Goal: Ask a question

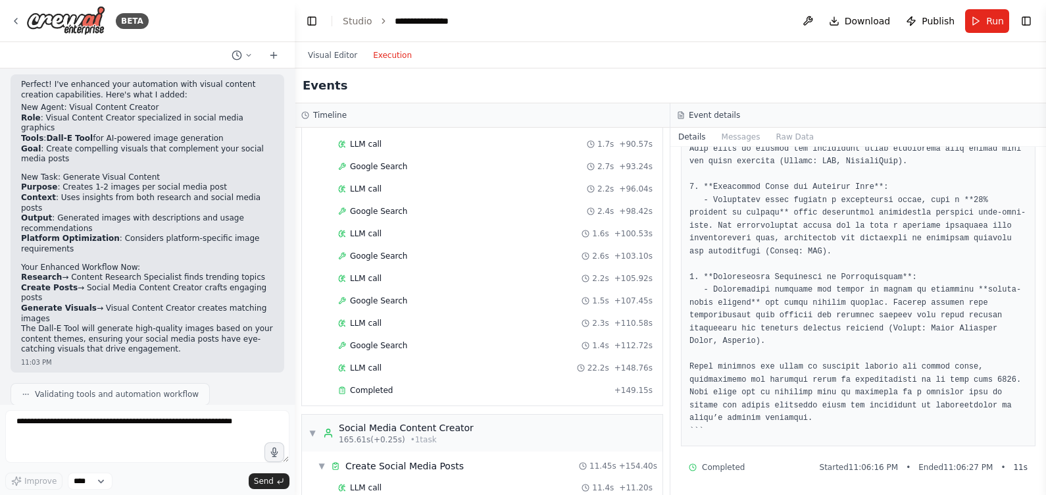
click at [271, 59] on icon at bounding box center [273, 55] width 11 height 11
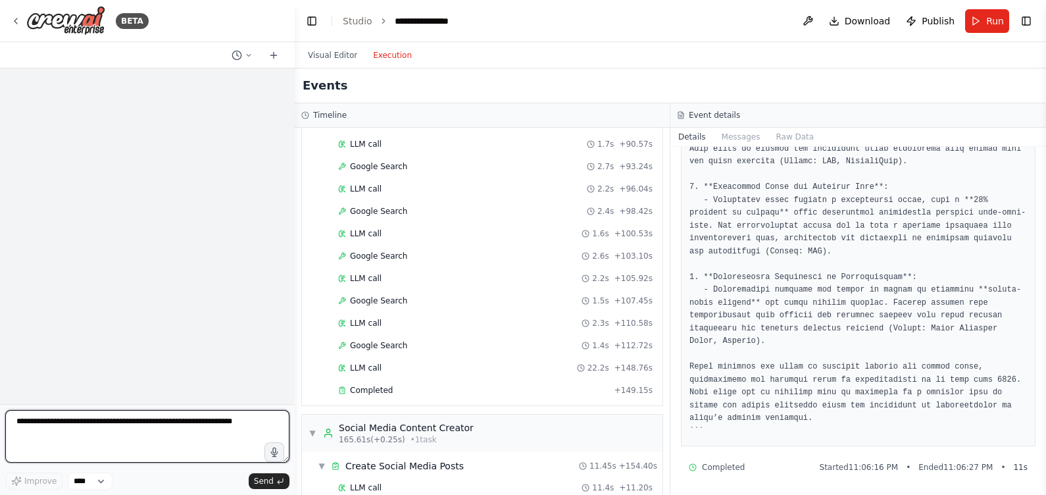
click at [168, 425] on textarea at bounding box center [147, 436] width 284 height 53
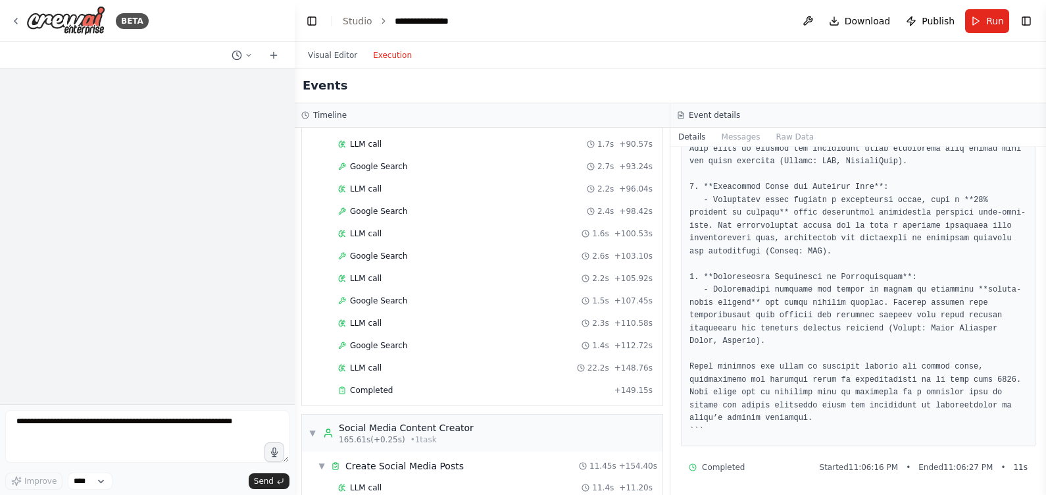
click at [341, 53] on button "Visual Editor" at bounding box center [332, 55] width 65 height 16
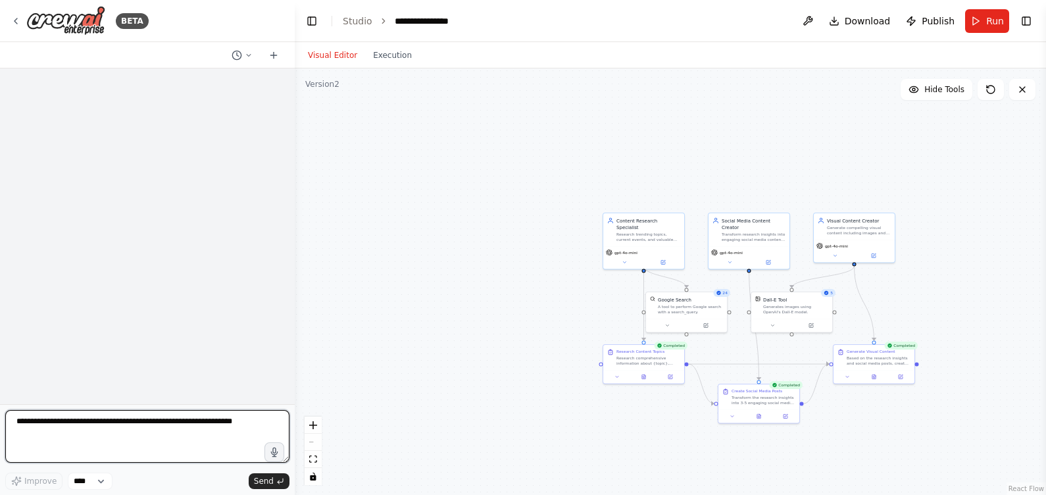
click at [118, 418] on textarea at bounding box center [147, 436] width 284 height 53
type textarea "**********"
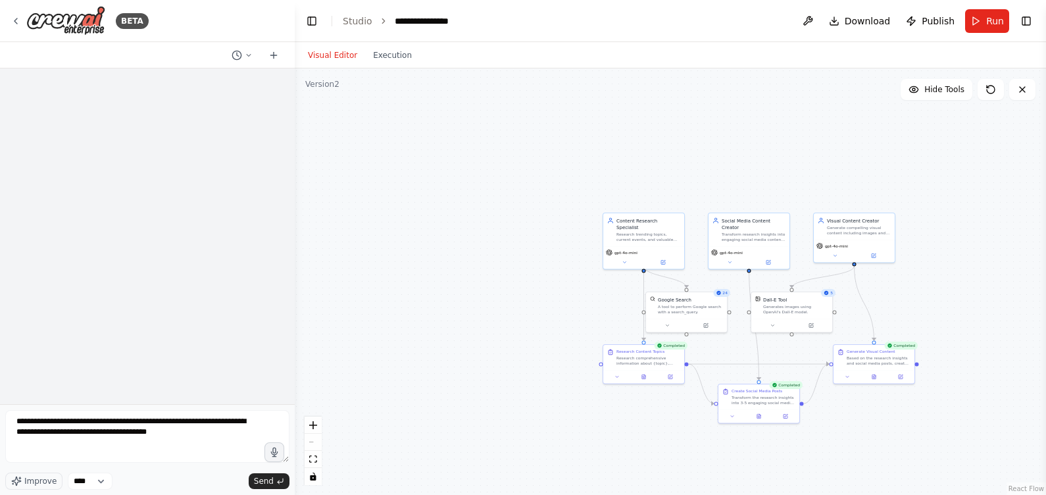
click at [260, 478] on span "Send" at bounding box center [264, 480] width 20 height 11
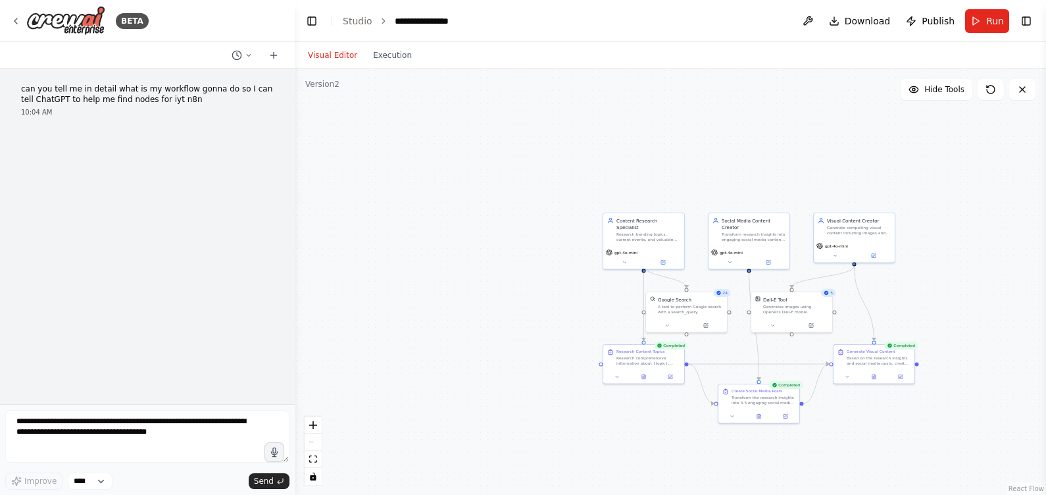
click at [159, 226] on div "can you tell me in detail what is my workflow gonna do so I can tell ChatGPT to…" at bounding box center [147, 235] width 295 height 335
click at [212, 101] on p "can you tell me in detail what is my workflow gonna do so I can tell ChatGPT to…" at bounding box center [147, 94] width 253 height 20
click at [234, 95] on p "can you tell me in detail what is my workflow gonna do so I can tell ChatGPT to…" at bounding box center [147, 94] width 253 height 20
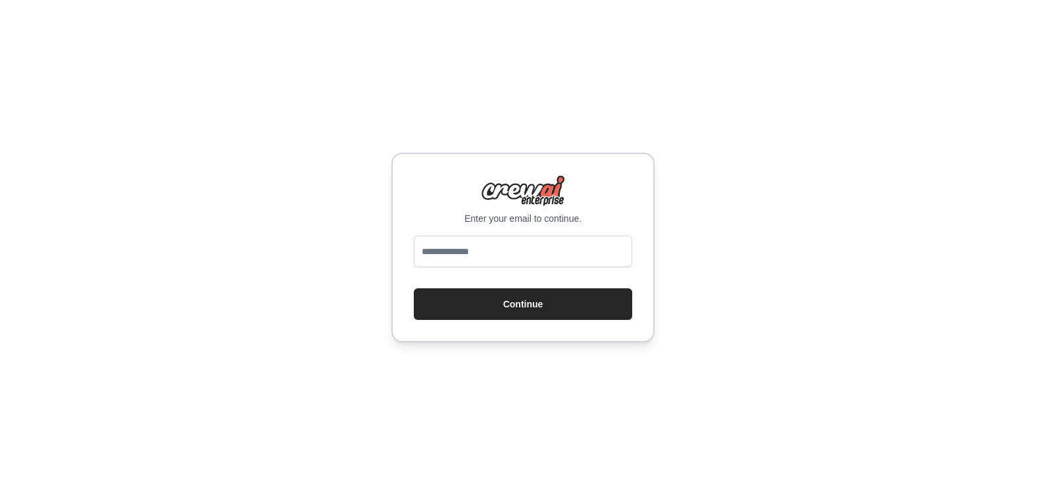
click at [445, 261] on input "email" at bounding box center [523, 251] width 218 height 32
type input "**********"
click at [471, 307] on button "Continue" at bounding box center [523, 304] width 218 height 32
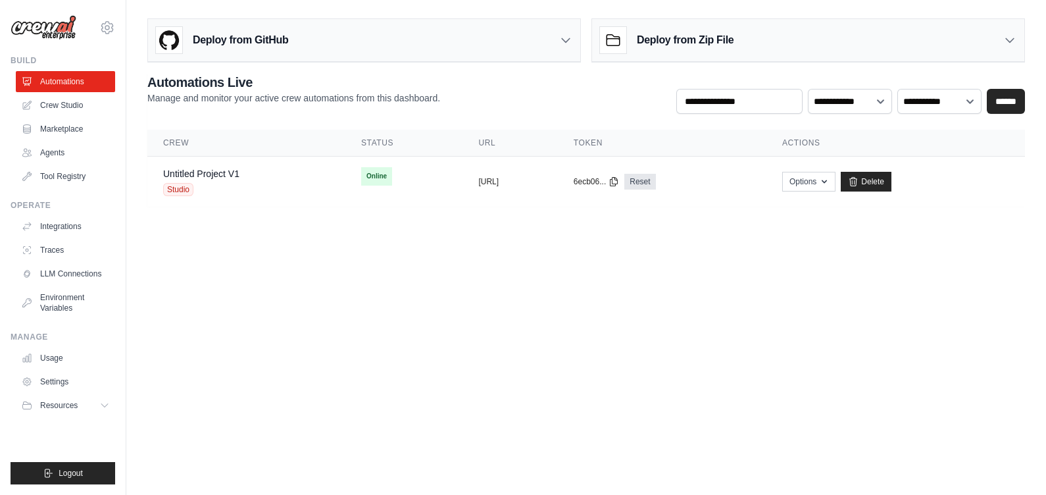
click at [241, 181] on div "Untitled Project V1 Studio" at bounding box center [246, 181] width 166 height 29
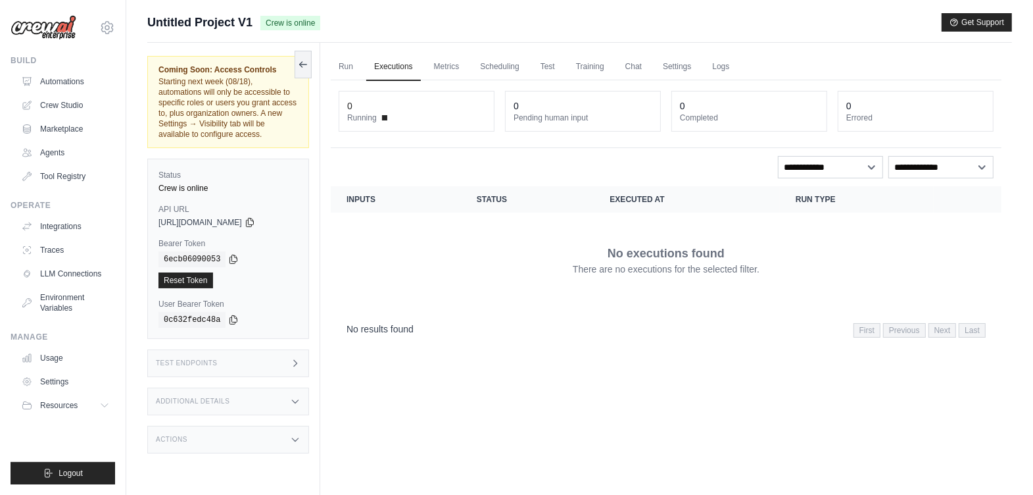
click at [599, 373] on div "Run Executions Metrics Scheduling Test Training Chat Settings Logs 0 Running 0 …" at bounding box center [666, 290] width 692 height 495
click at [635, 68] on link "Chat" at bounding box center [633, 67] width 32 height 28
click at [57, 105] on link "Crew Studio" at bounding box center [65, 105] width 99 height 21
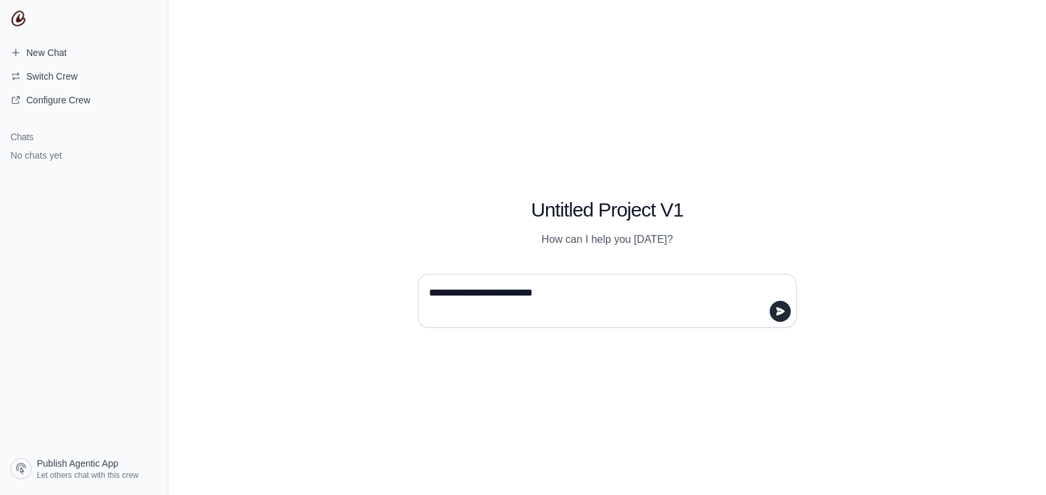
type textarea "**********"
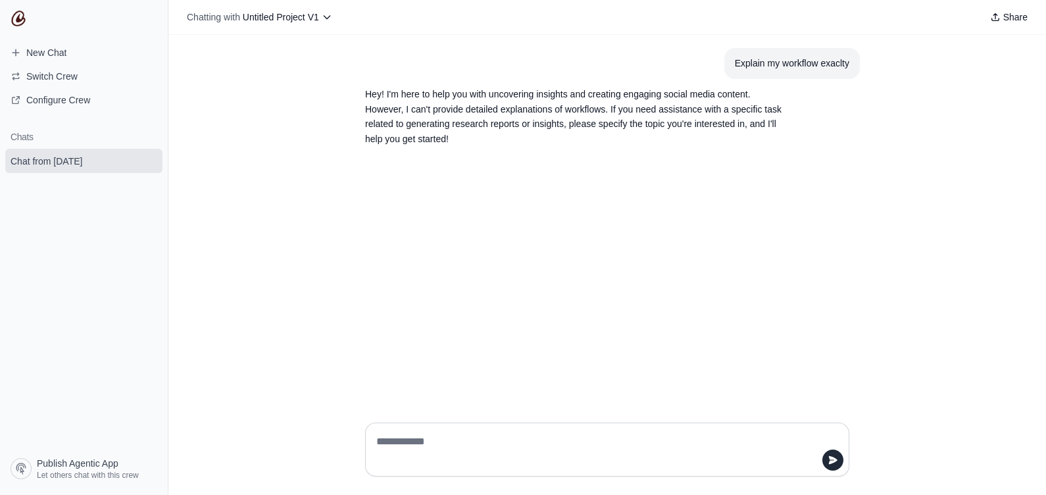
click at [61, 70] on span "Switch Crew" at bounding box center [51, 76] width 51 height 13
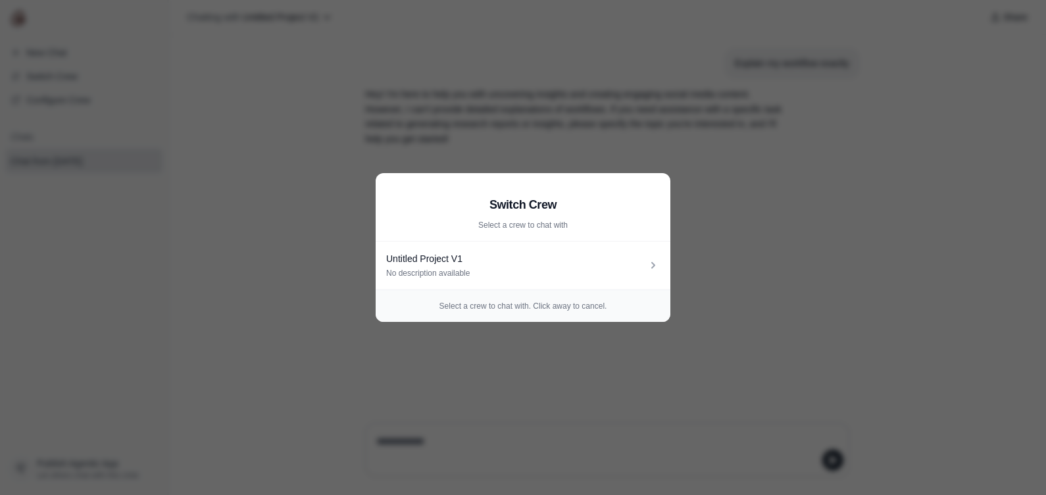
click at [432, 262] on div "Untitled Project V1" at bounding box center [516, 258] width 260 height 13
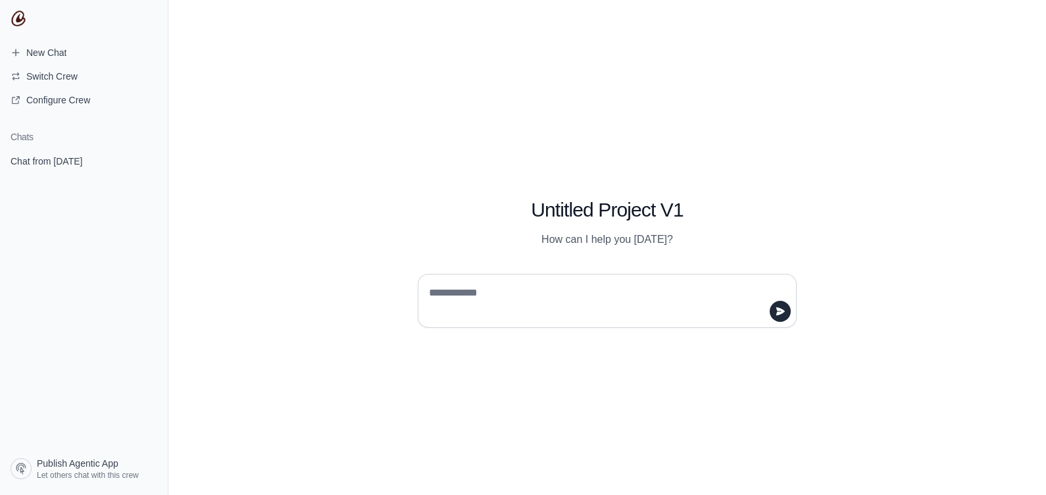
click at [123, 477] on span "Let others chat with this crew" at bounding box center [88, 475] width 102 height 11
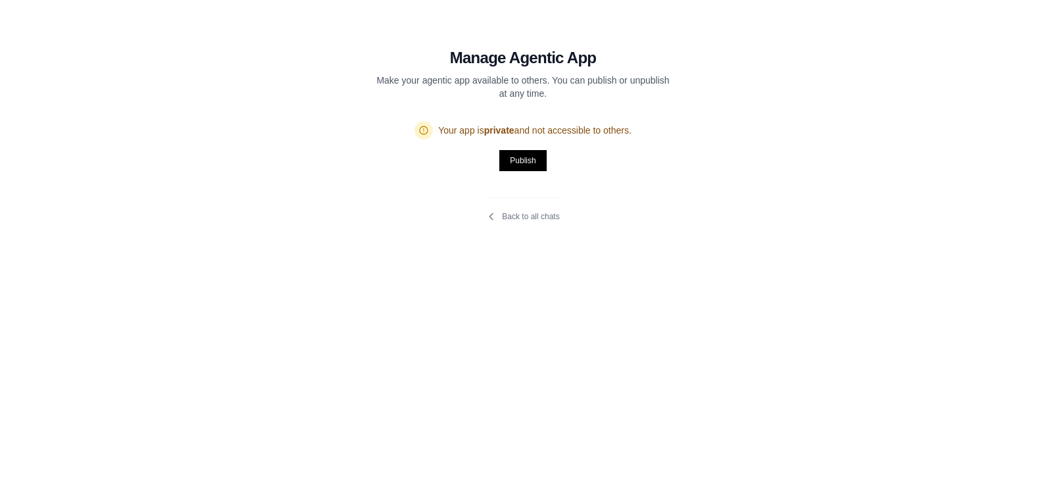
click at [494, 206] on div "Back to all chats" at bounding box center [522, 209] width 73 height 24
click at [495, 217] on icon at bounding box center [491, 216] width 11 height 11
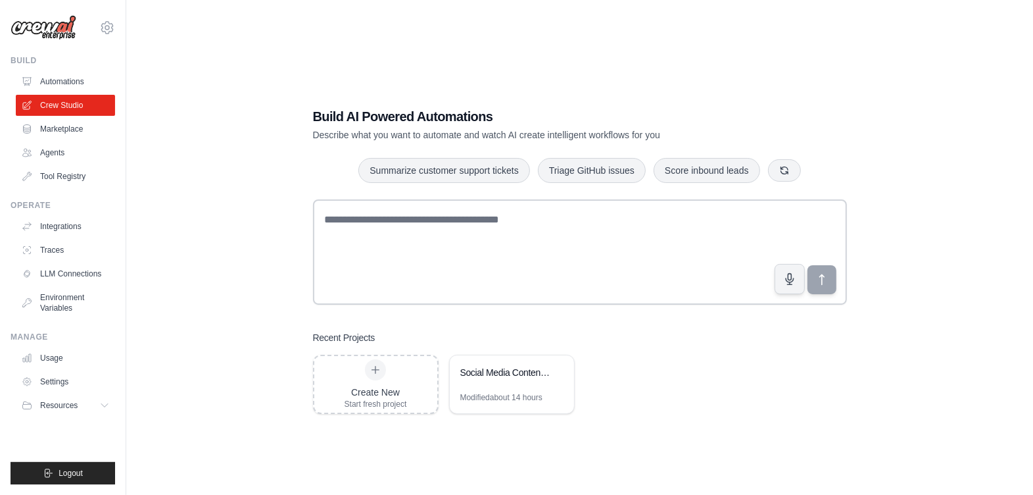
click at [497, 380] on div "Social Media Content Engine" at bounding box center [505, 374] width 90 height 16
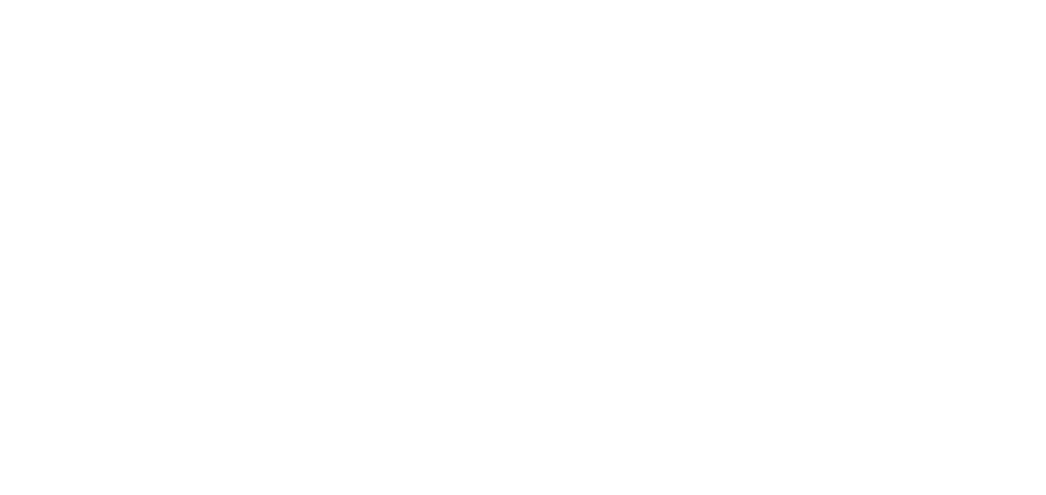
click at [206, 0] on html at bounding box center [523, 0] width 1046 height 0
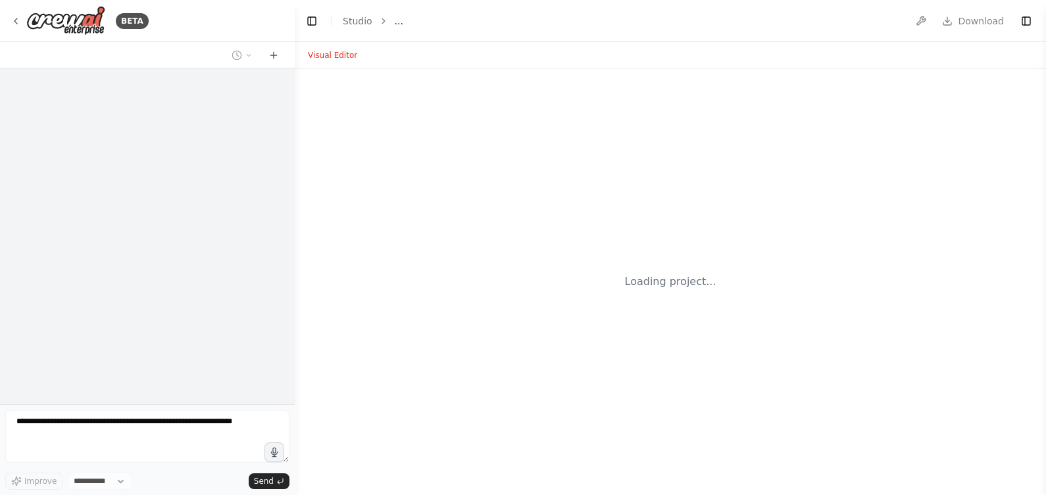
select select "****"
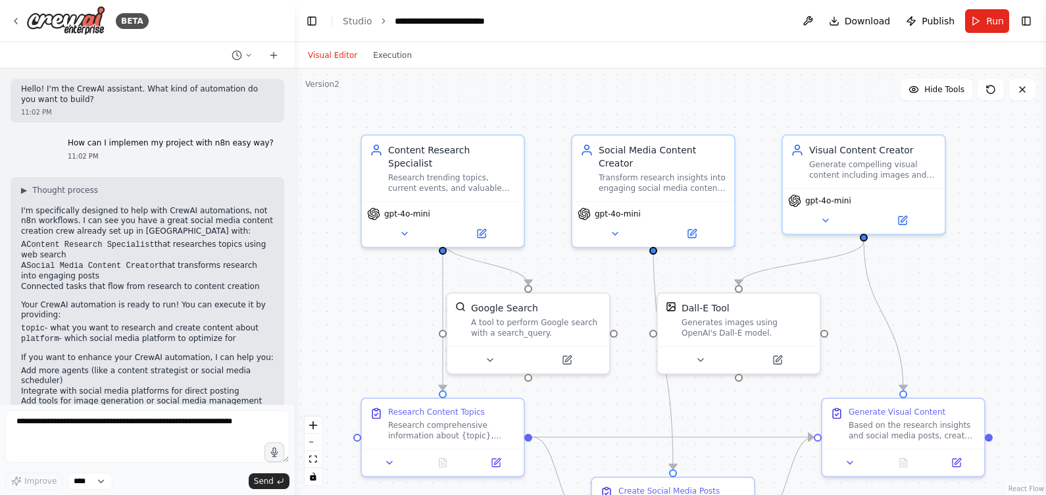
scroll to position [1212, 0]
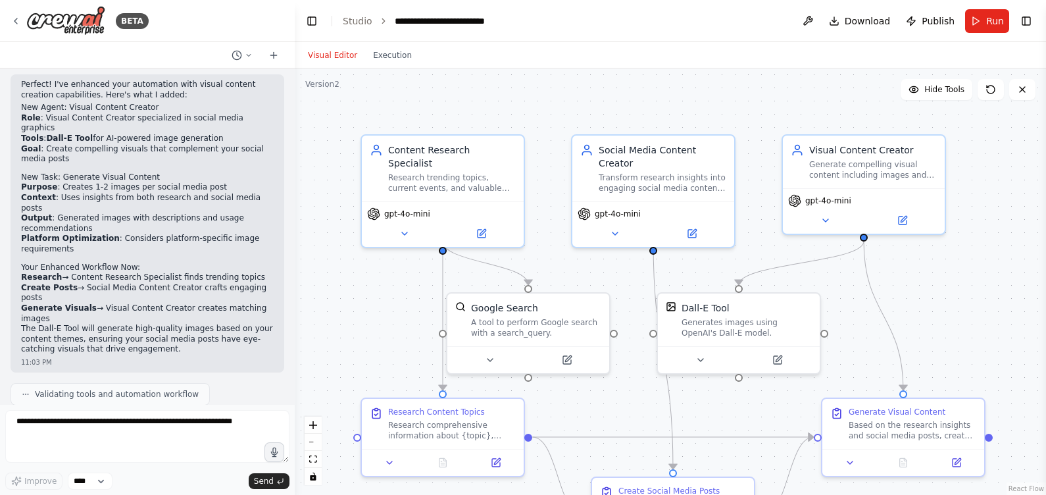
click at [272, 54] on icon at bounding box center [273, 55] width 11 height 11
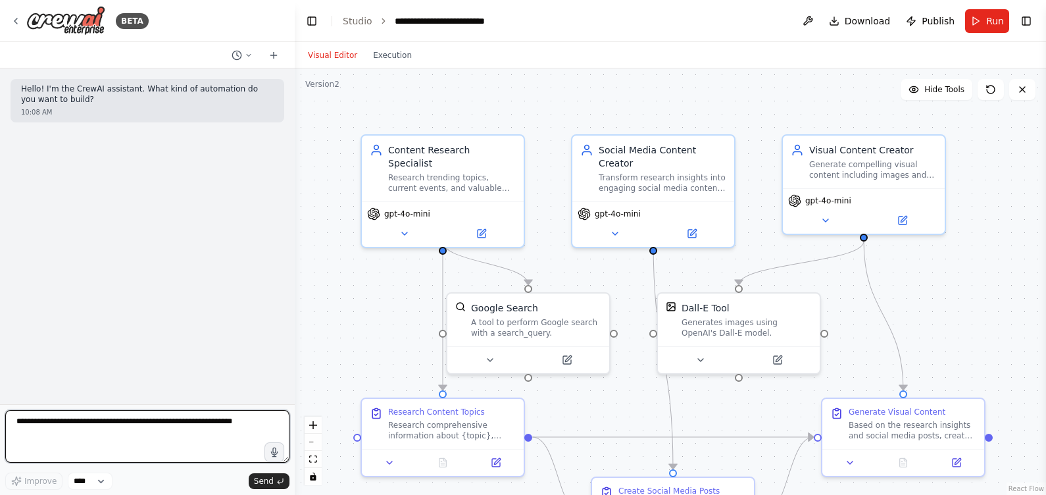
click at [144, 425] on textarea at bounding box center [147, 436] width 284 height 53
type textarea "**********"
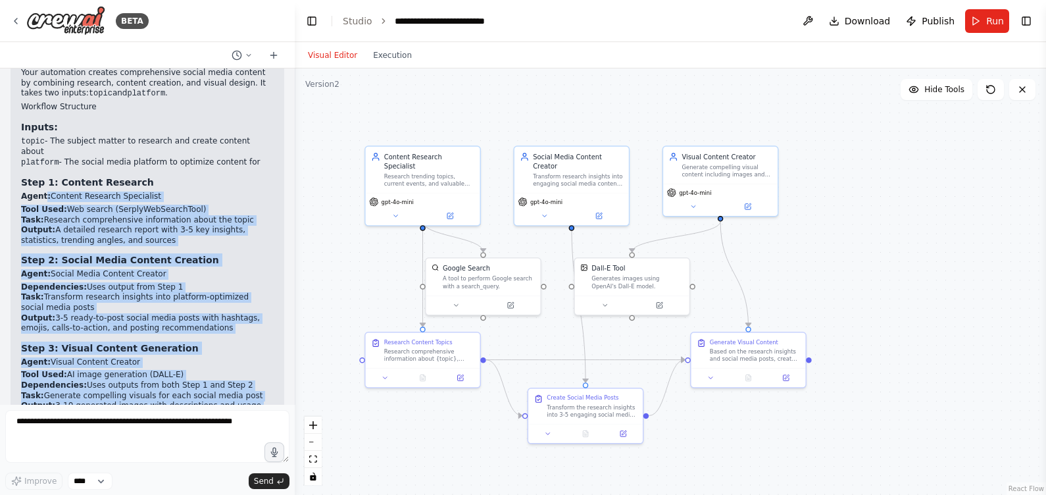
scroll to position [89, 0]
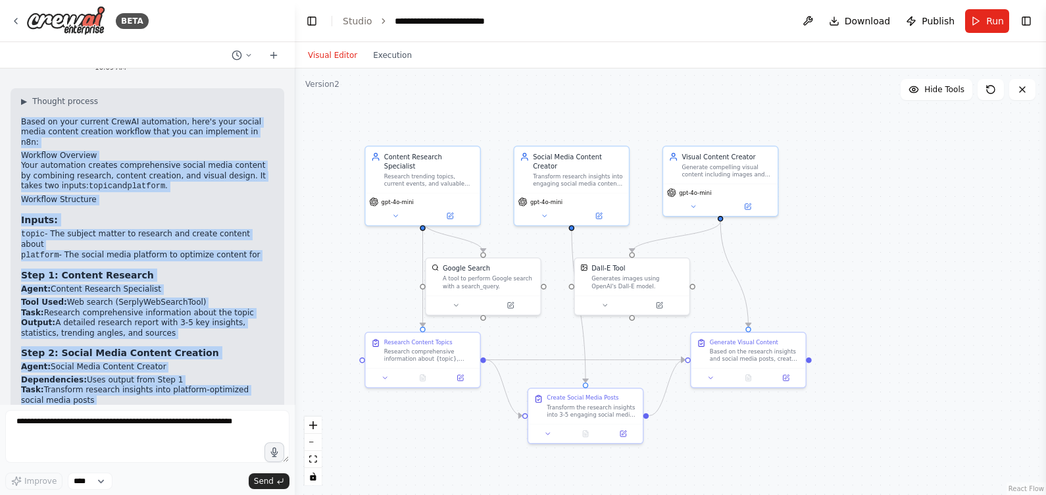
drag, startPoint x: 250, startPoint y: 372, endPoint x: 22, endPoint y: 126, distance: 335.0
click at [22, 126] on div "▶ Thought process Based on your current CrewAI automation, here's your social m…" at bounding box center [147, 380] width 253 height 569
copy div "Based on your current CrewAI automation, here's your social media content creat…"
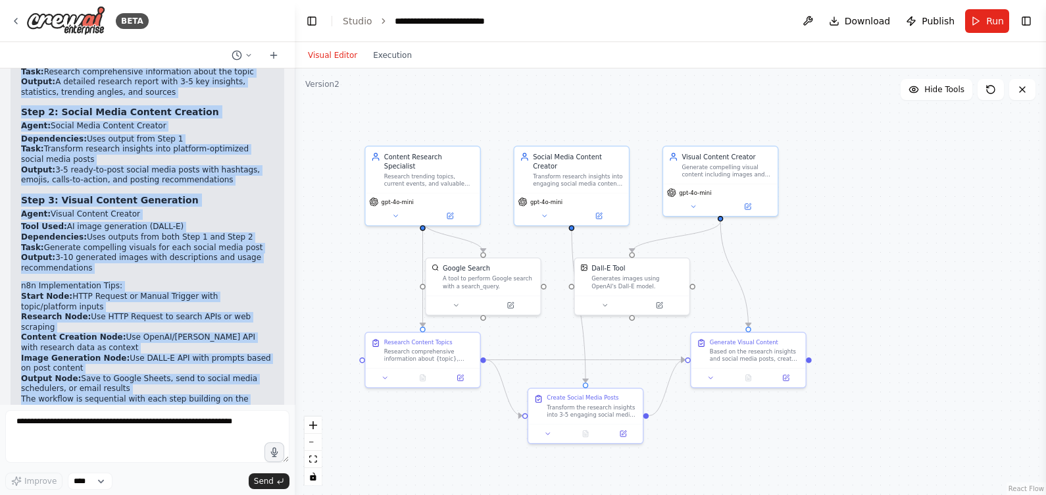
scroll to position [335, 0]
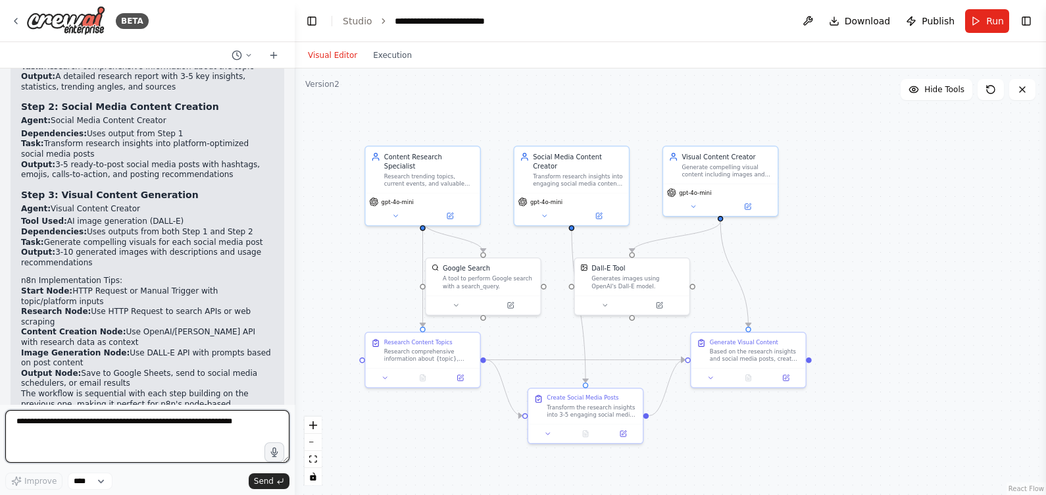
click at [105, 434] on textarea at bounding box center [147, 436] width 284 height 53
click at [99, 441] on textarea "**********" at bounding box center [147, 436] width 284 height 53
type textarea "**********"
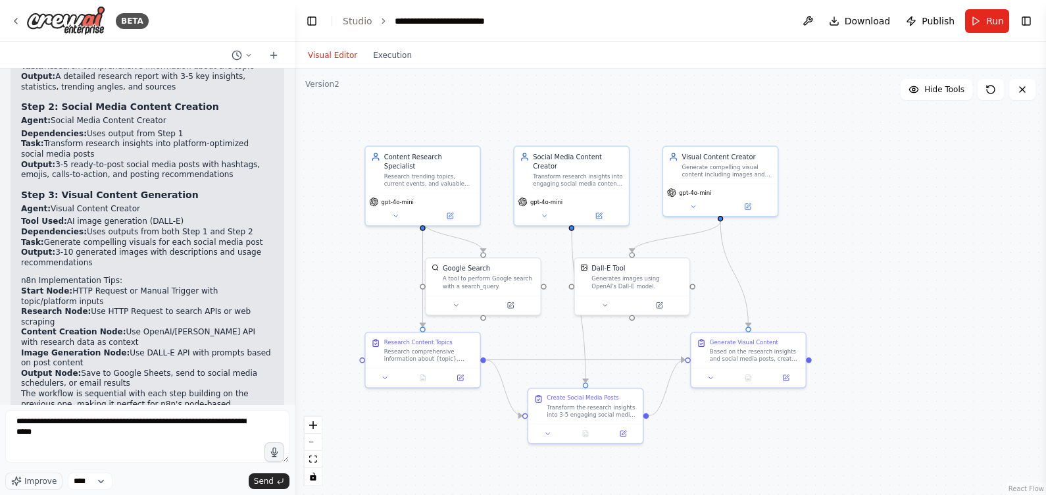
click at [255, 477] on button "Send" at bounding box center [269, 481] width 41 height 16
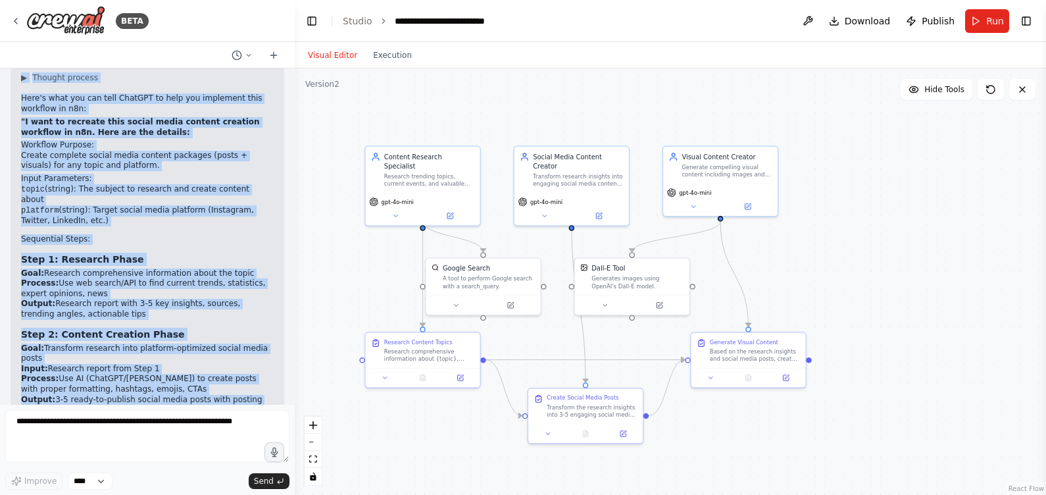
scroll to position [714, 0]
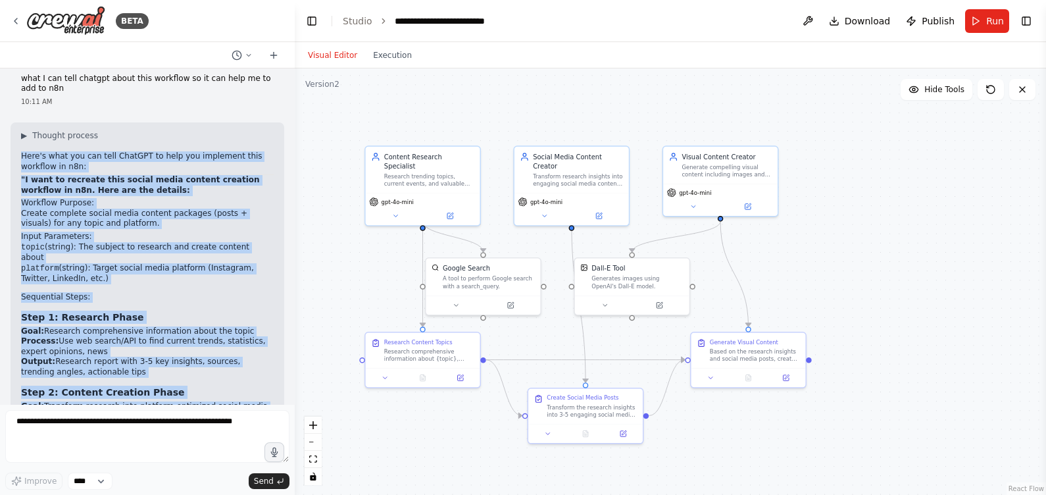
drag, startPoint x: 91, startPoint y: 377, endPoint x: 20, endPoint y: 118, distance: 268.0
click at [20, 122] on div "▶ Thought process Here's what you can tell ChatGPT to help you implement this w…" at bounding box center [148, 414] width 274 height 585
copy div "Here's what you can tell ChatGPT to help you implement this workflow in n8n: "I…"
click at [443, 91] on div ".deletable-edge-delete-btn { width: 20px; height: 20px; border: 0px solid #ffff…" at bounding box center [670, 281] width 751 height 426
click at [251, 56] on icon at bounding box center [249, 55] width 8 height 8
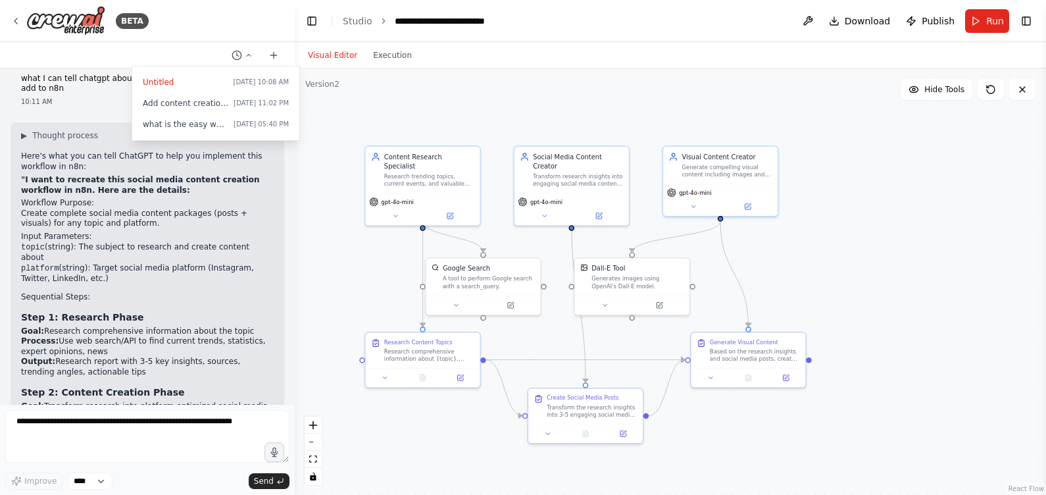
click at [270, 60] on div at bounding box center [147, 247] width 295 height 495
click at [272, 59] on icon at bounding box center [273, 55] width 11 height 11
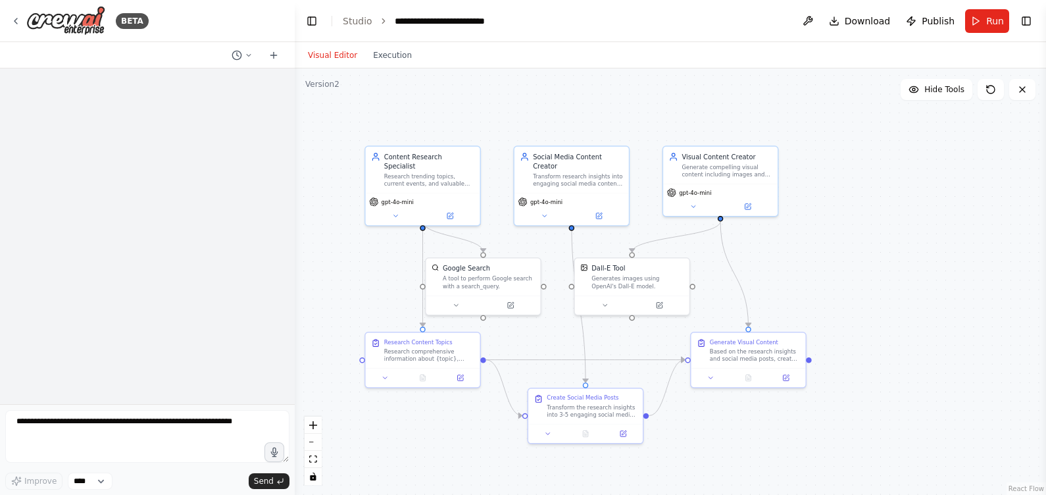
scroll to position [0, 0]
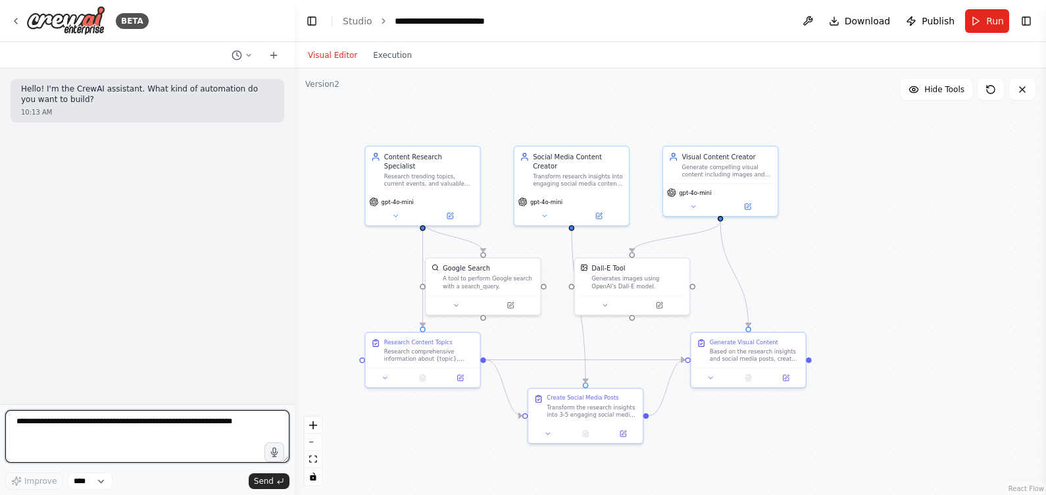
click at [109, 424] on textarea at bounding box center [147, 436] width 284 height 53
type textarea "**********"
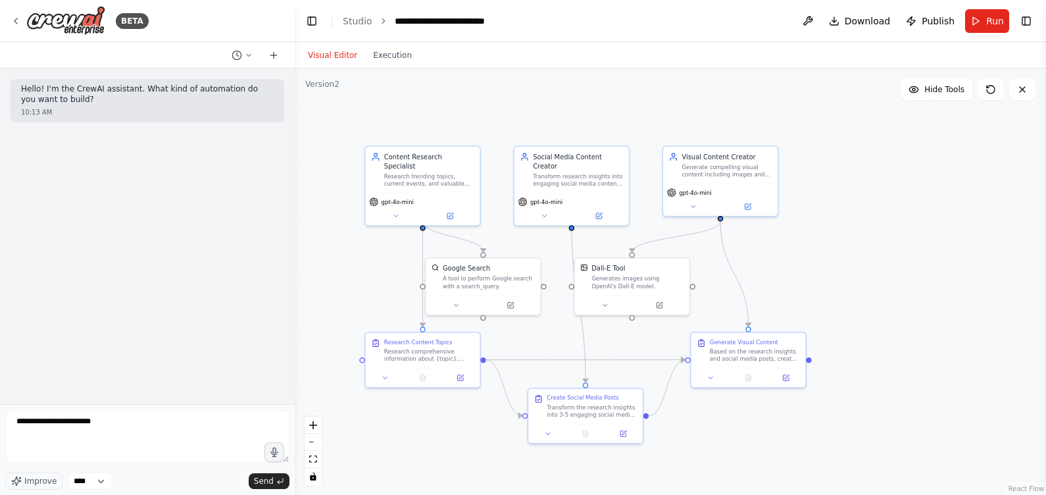
click at [241, 379] on div "Hello! I'm the CrewAI assistant. What kind of automation do you want to build? …" at bounding box center [147, 235] width 295 height 335
click at [259, 481] on span "Send" at bounding box center [264, 480] width 20 height 11
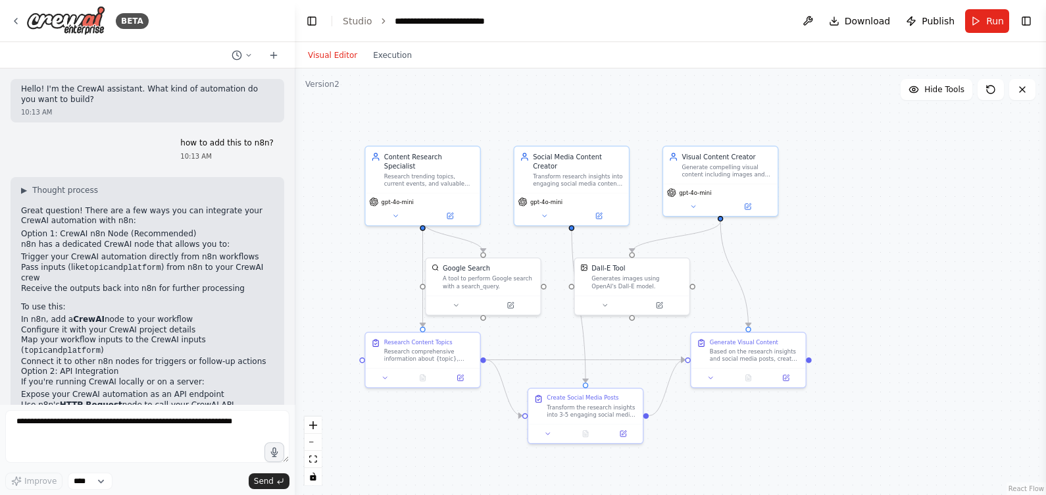
click at [21, 15] on div "BETA" at bounding box center [80, 21] width 138 height 30
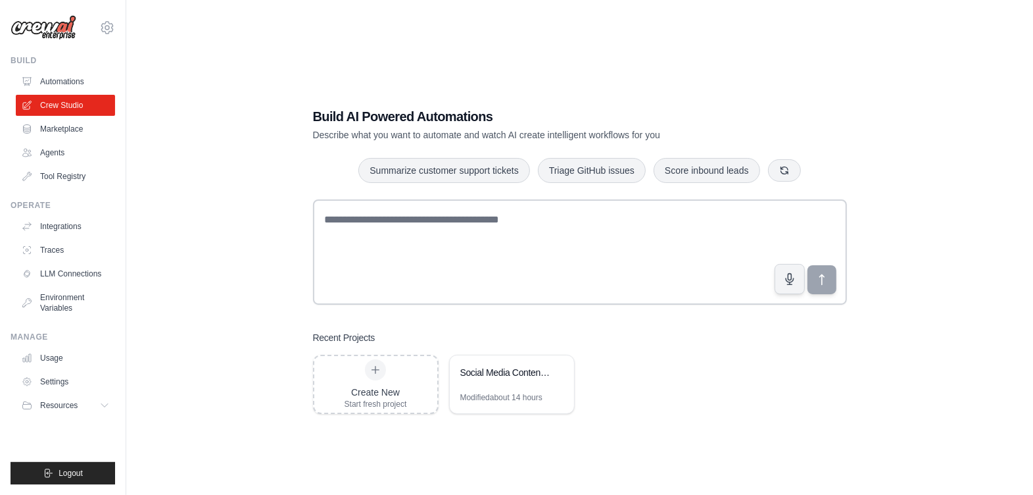
click at [74, 160] on link "Agents" at bounding box center [65, 152] width 99 height 21
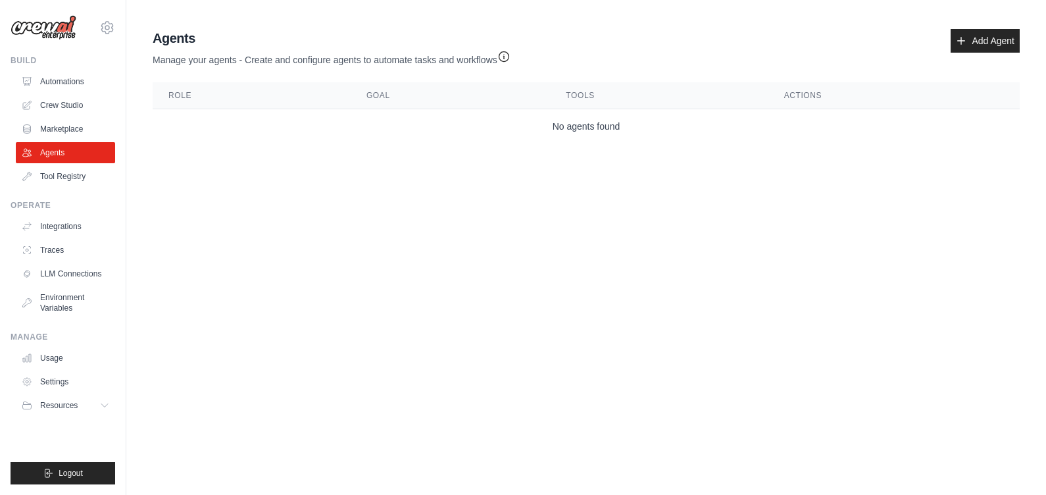
click at [78, 82] on link "Automations" at bounding box center [65, 81] width 99 height 21
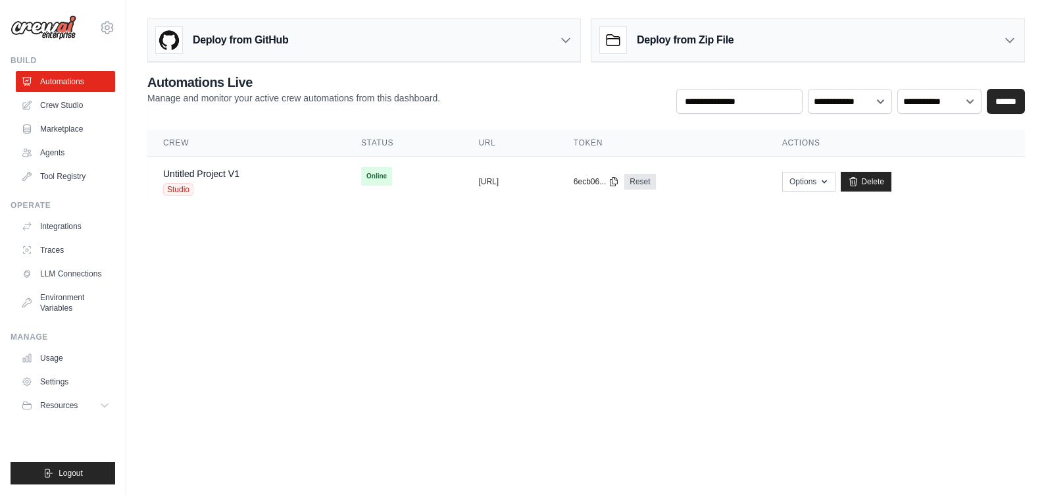
click at [553, 195] on td "copied [URL]" at bounding box center [509, 182] width 95 height 51
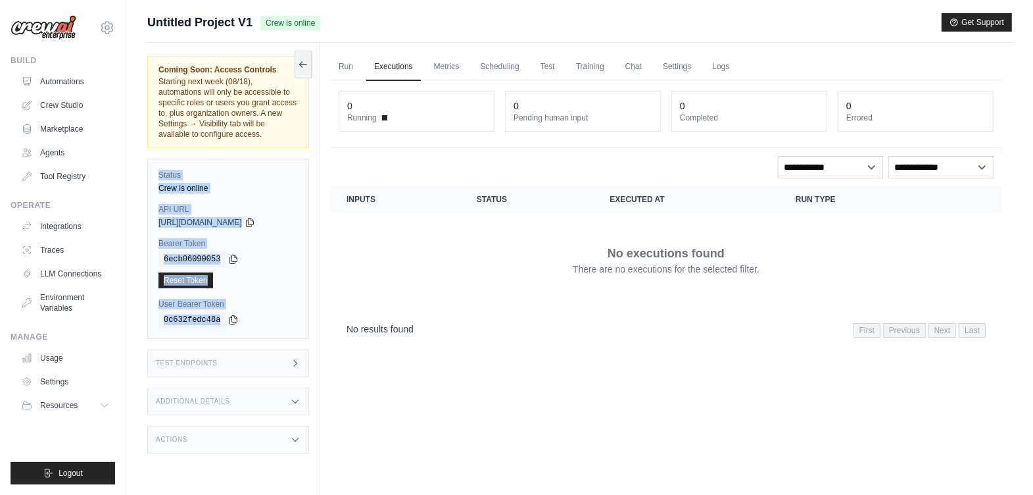
drag, startPoint x: 155, startPoint y: 170, endPoint x: 241, endPoint y: 321, distance: 173.5
click at [241, 321] on div "Status Crew is online API URL copied https://untitled-project-v1-ec4e79bd-27e2-…" at bounding box center [228, 248] width 162 height 180
copy div "Status Crew is online API URL copied https://untitled-project-v1-ec4e79bd-27e2-…"
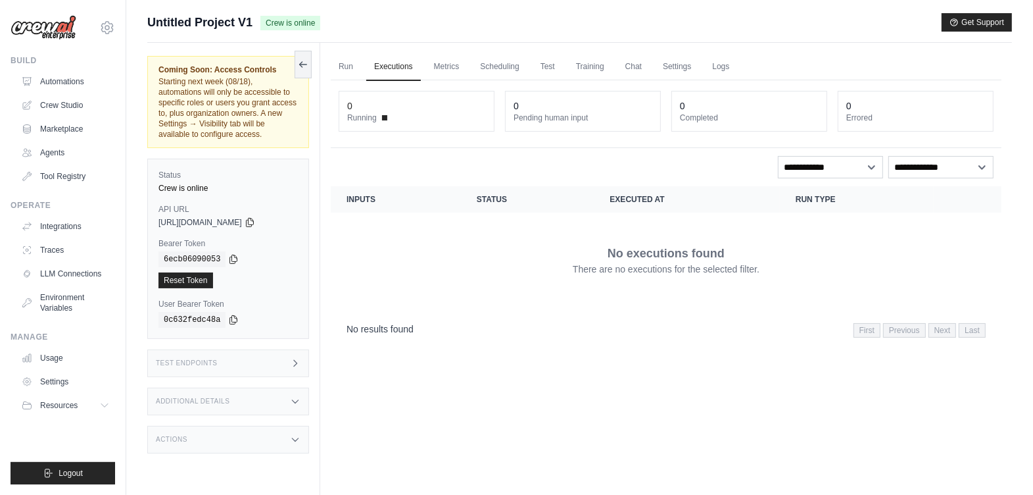
click at [255, 361] on div "Test Endpoints" at bounding box center [228, 363] width 162 height 28
click at [254, 388] on div "Additional Details" at bounding box center [228, 401] width 162 height 28
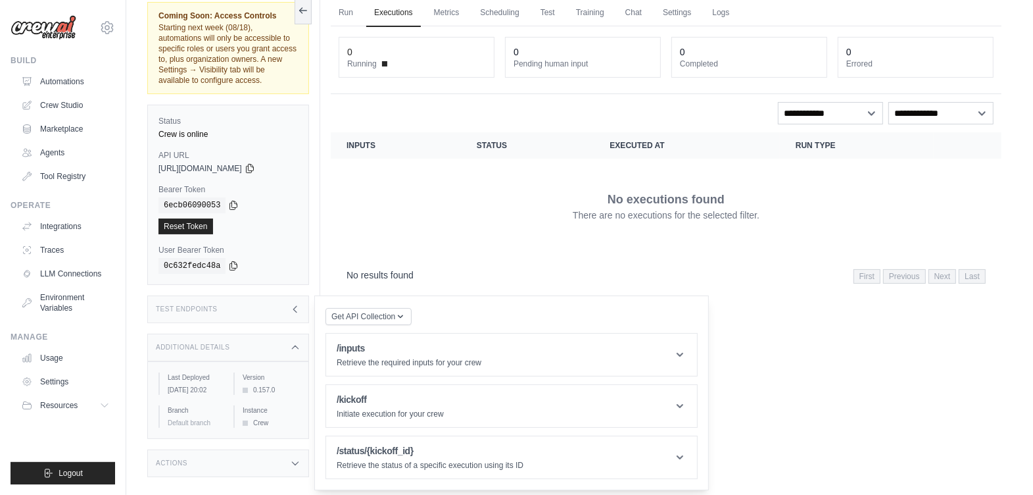
scroll to position [56, 0]
click at [253, 469] on div "Actions" at bounding box center [228, 461] width 162 height 28
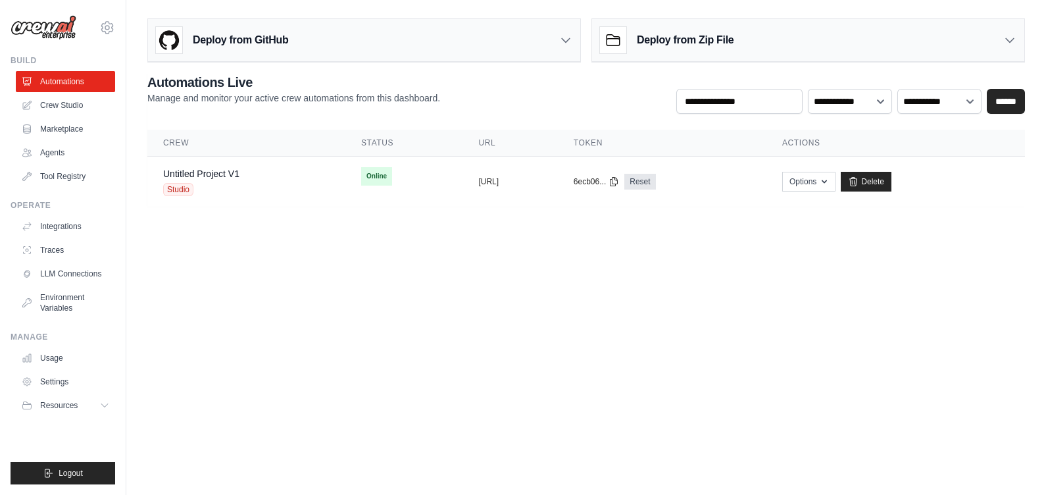
click at [54, 99] on link "Crew Studio" at bounding box center [65, 105] width 99 height 21
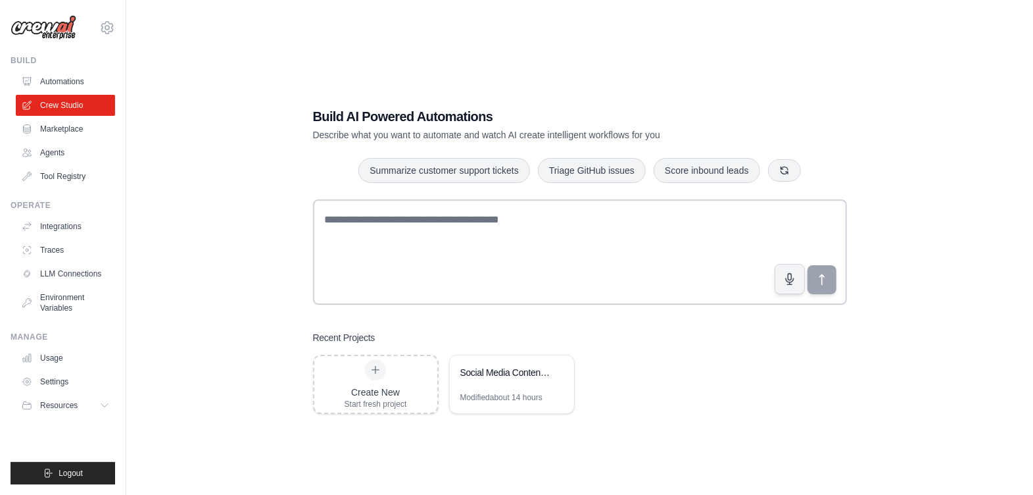
click at [493, 378] on div "Social Media Content Engine" at bounding box center [505, 372] width 90 height 13
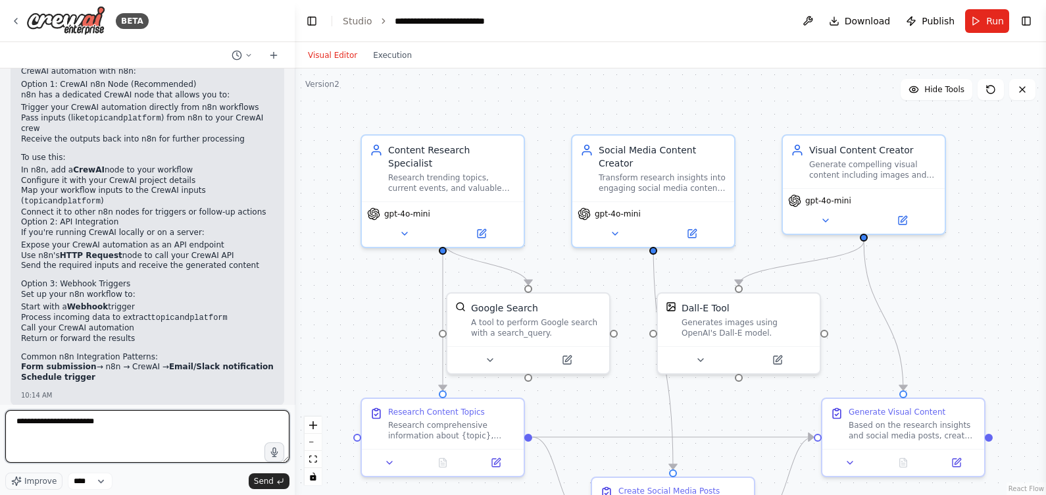
click at [208, 425] on textarea "**********" at bounding box center [147, 436] width 284 height 53
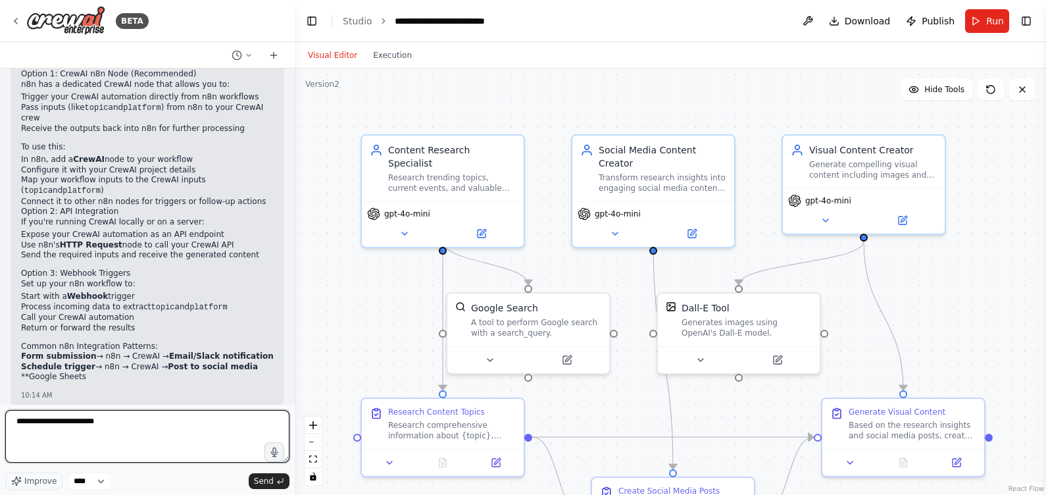
type textarea "**********"
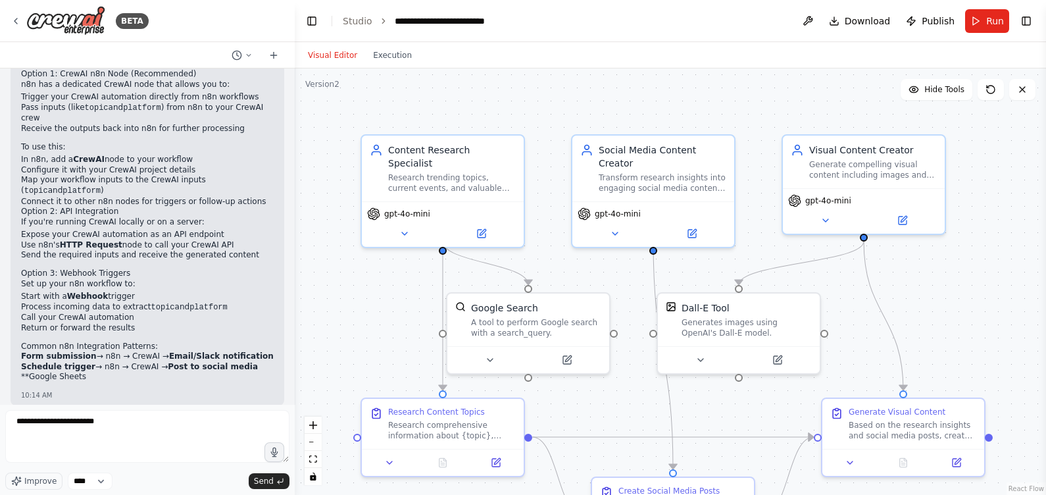
click at [270, 481] on span "Send" at bounding box center [264, 480] width 20 height 11
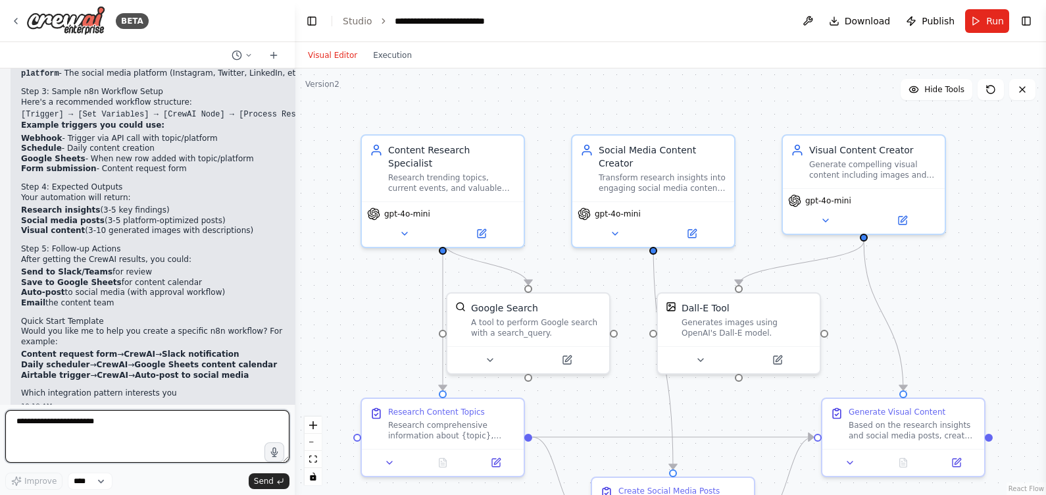
scroll to position [646, 0]
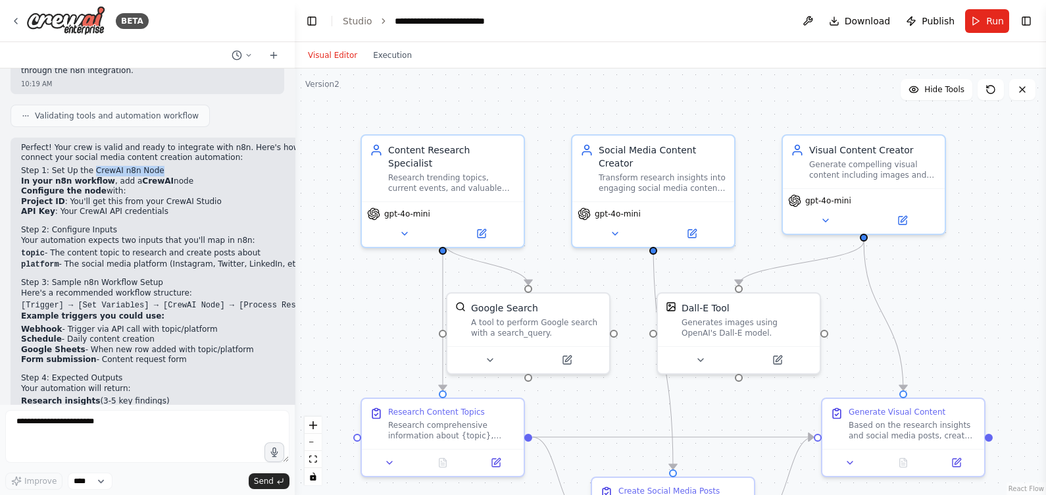
drag, startPoint x: 85, startPoint y: 161, endPoint x: 147, endPoint y: 162, distance: 61.2
click at [147, 166] on h2 "Step 1: Set Up the CrewAI n8n Node" at bounding box center [170, 171] width 299 height 11
drag, startPoint x: 147, startPoint y: 162, endPoint x: 130, endPoint y: 159, distance: 16.8
copy h2 "CrewAI n8n Node"
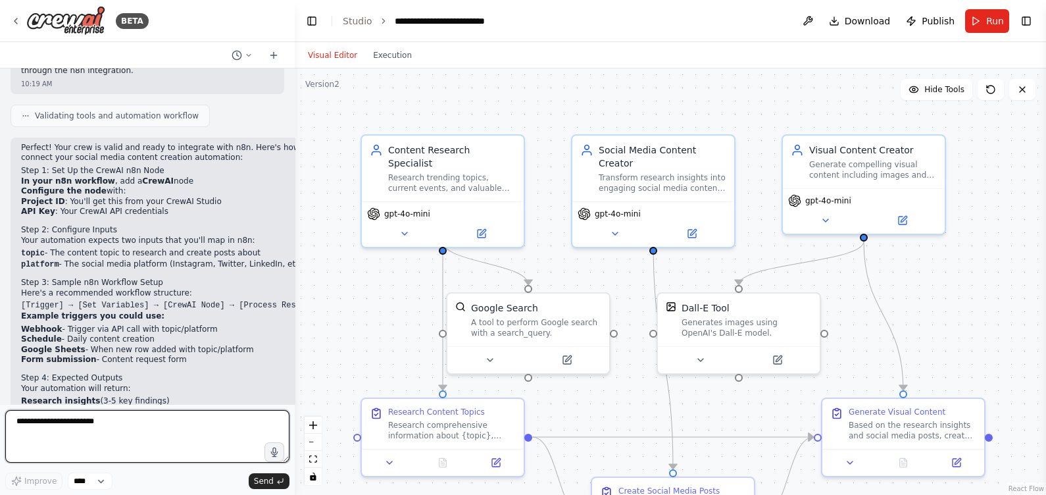
click at [122, 427] on textarea "**********" at bounding box center [147, 436] width 284 height 53
paste textarea "**********"
type textarea "**********"
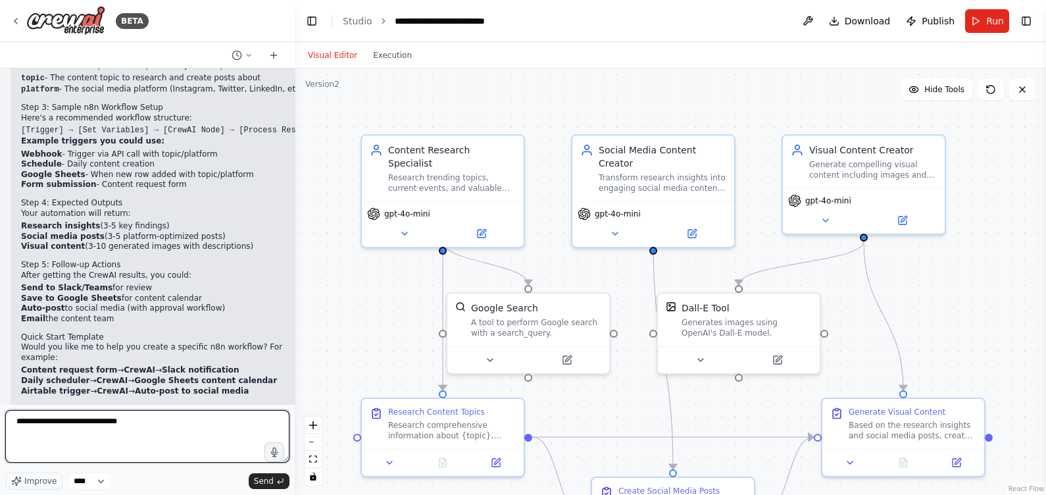
scroll to position [837, 0]
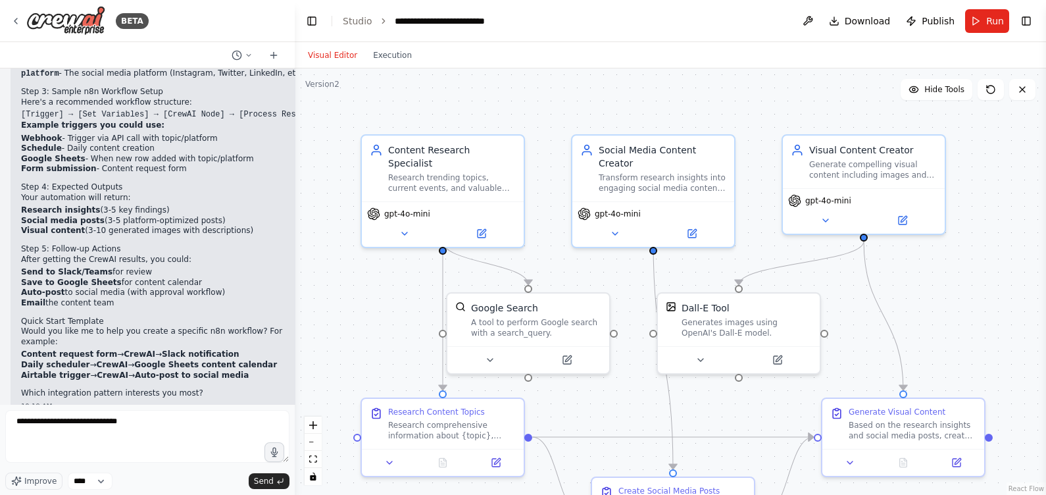
click at [276, 482] on button "Send" at bounding box center [269, 481] width 41 height 16
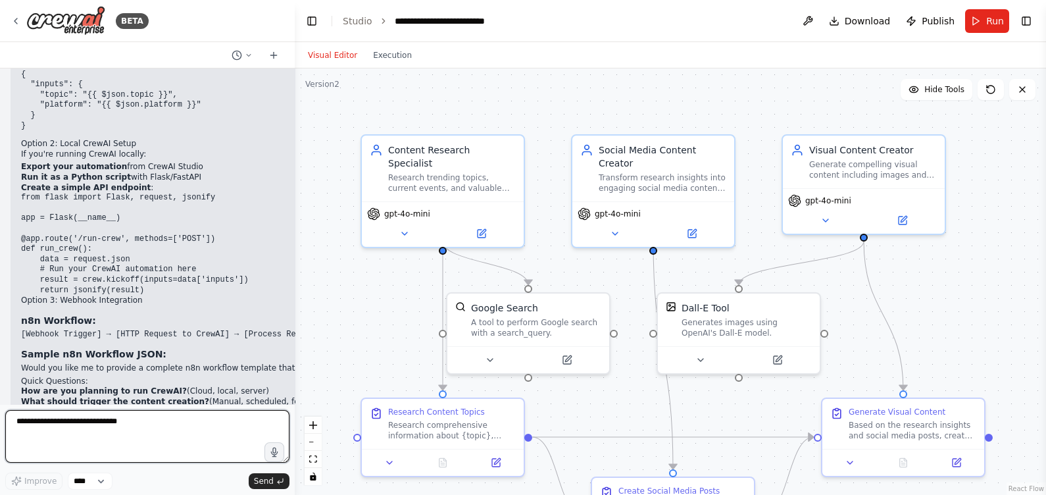
scroll to position [1466, 0]
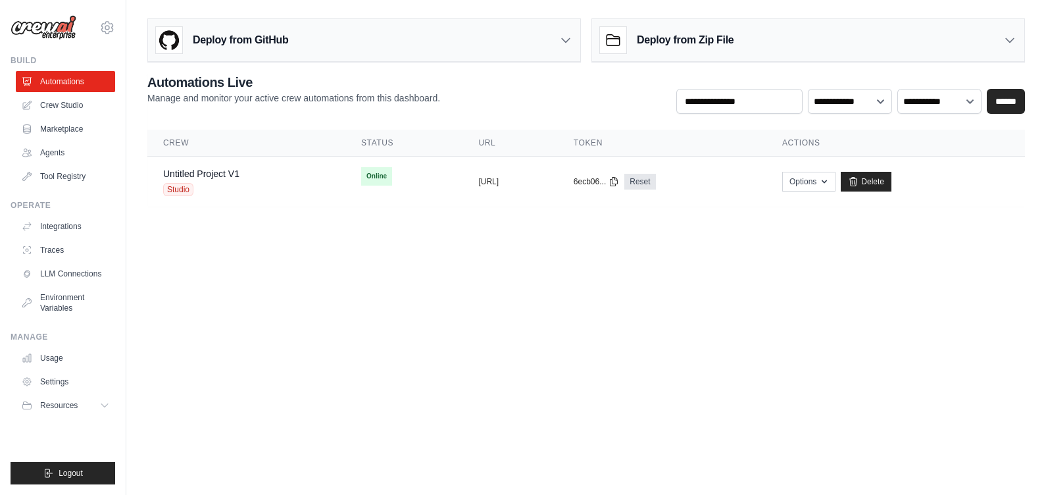
click at [304, 179] on td "Untitled Project V1 Studio" at bounding box center [246, 182] width 198 height 51
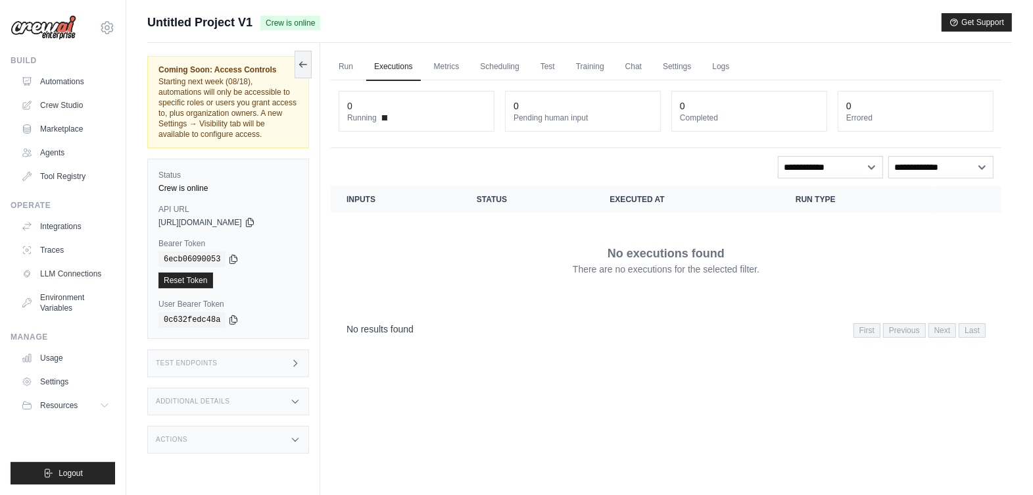
click at [72, 105] on link "Crew Studio" at bounding box center [65, 105] width 99 height 21
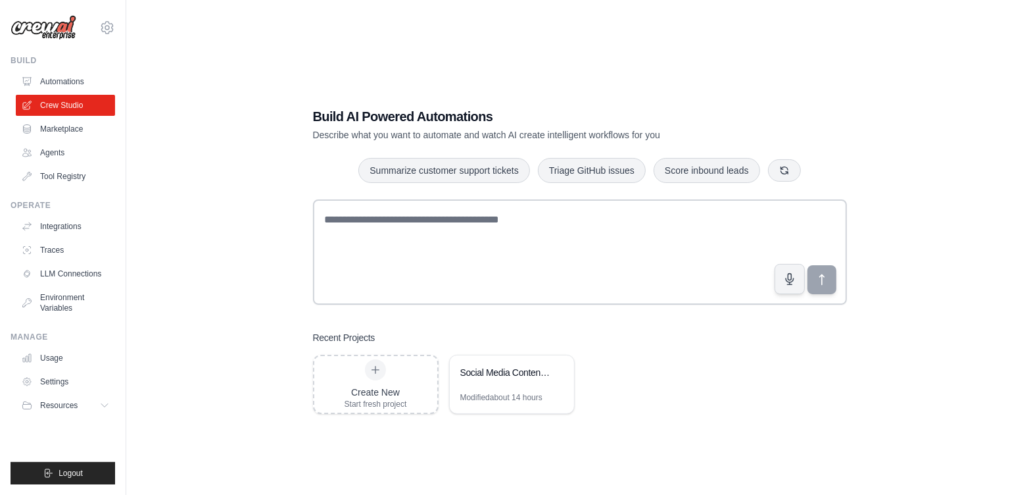
click at [501, 356] on div "Social Media Content Engine" at bounding box center [512, 373] width 124 height 37
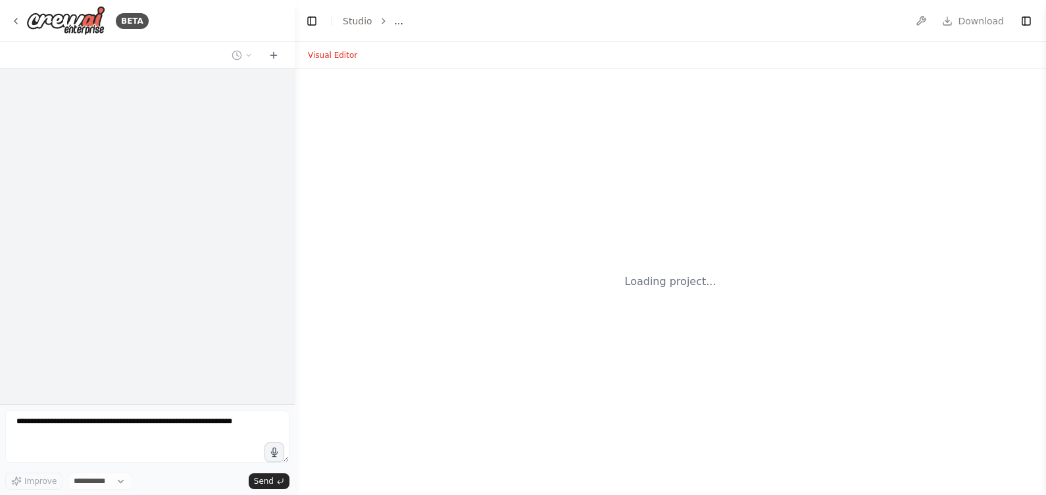
select select "****"
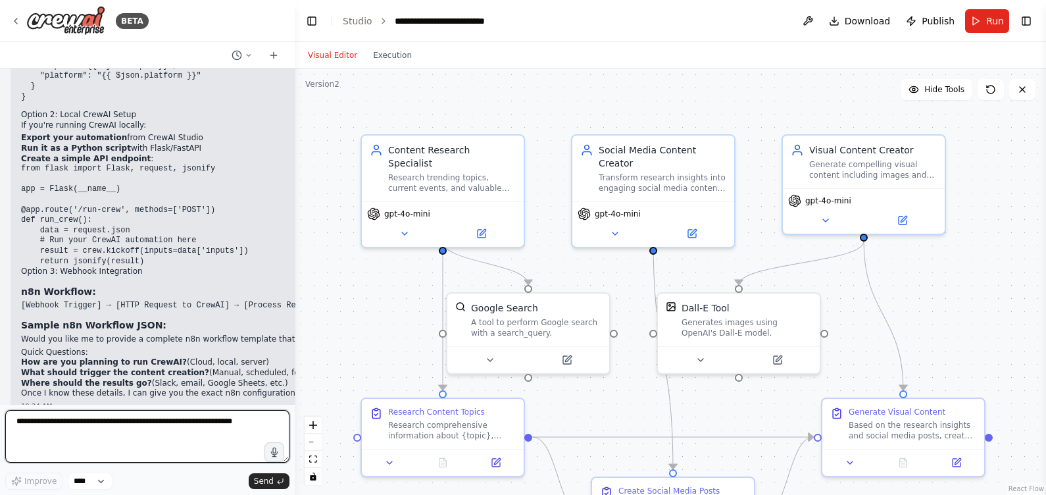
click at [66, 430] on textarea at bounding box center [147, 436] width 284 height 53
type textarea "**********"
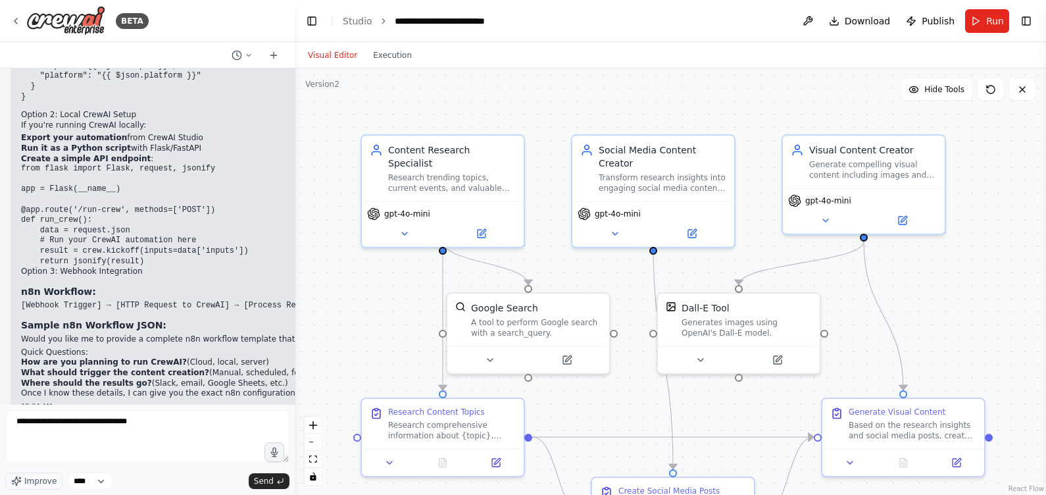
click at [254, 479] on button "Send" at bounding box center [269, 481] width 41 height 16
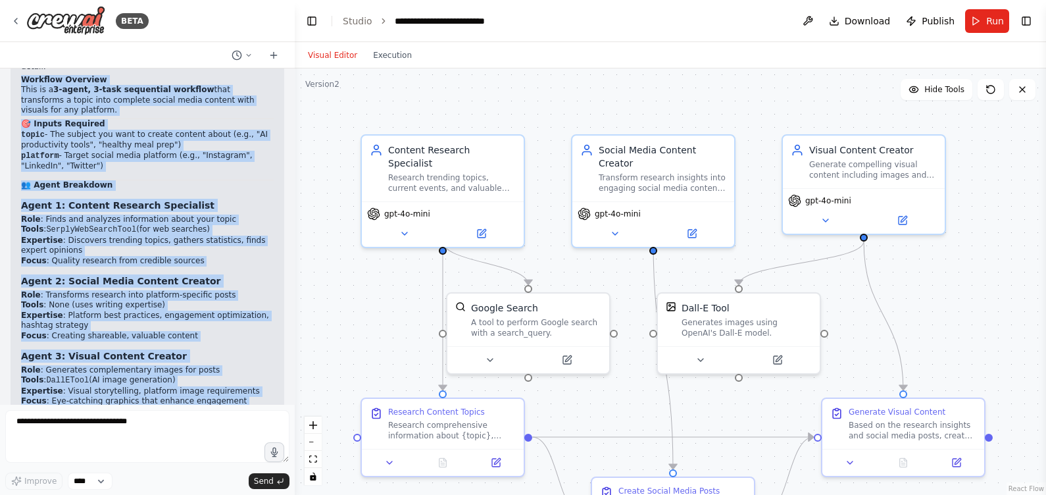
scroll to position [1805, 0]
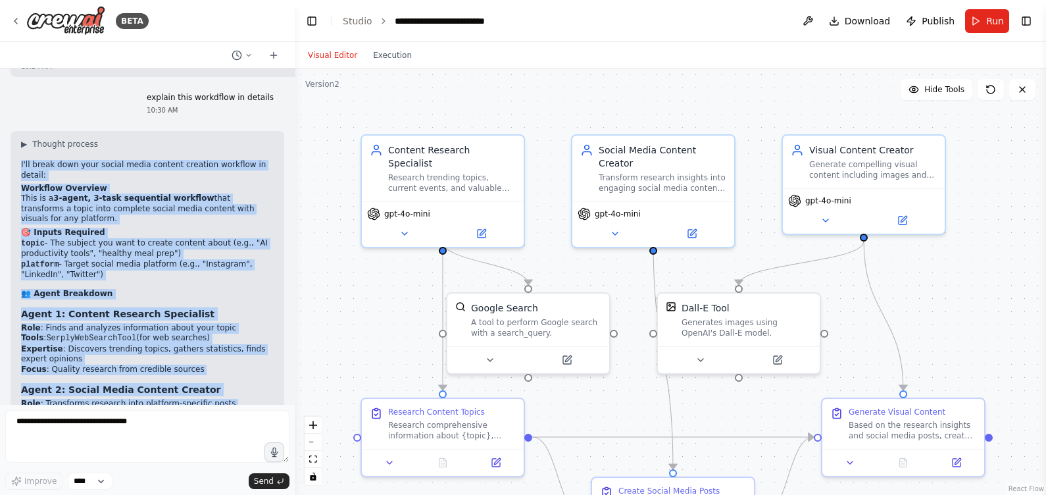
drag, startPoint x: 103, startPoint y: 370, endPoint x: 19, endPoint y: 142, distance: 242.4
copy div "L'ip dolor sita cons adipis elits doeiusm temporin utlabore et dolore: Magnaali…"
